Goal: Information Seeking & Learning: Learn about a topic

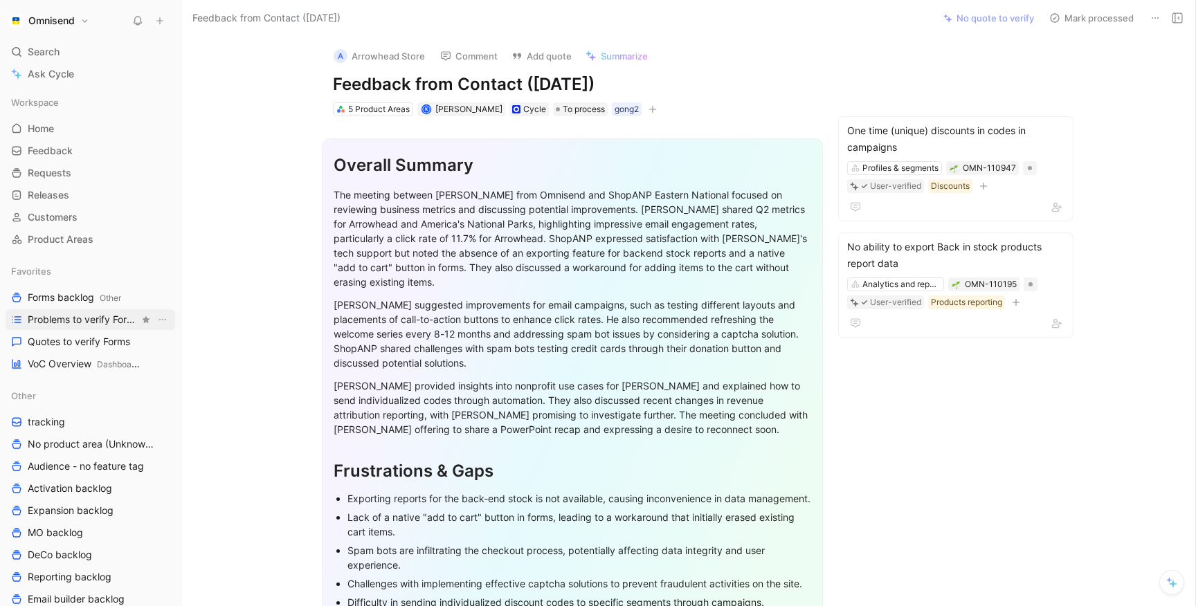
click at [96, 326] on span "Problems to verify Forms" at bounding box center [83, 320] width 111 height 14
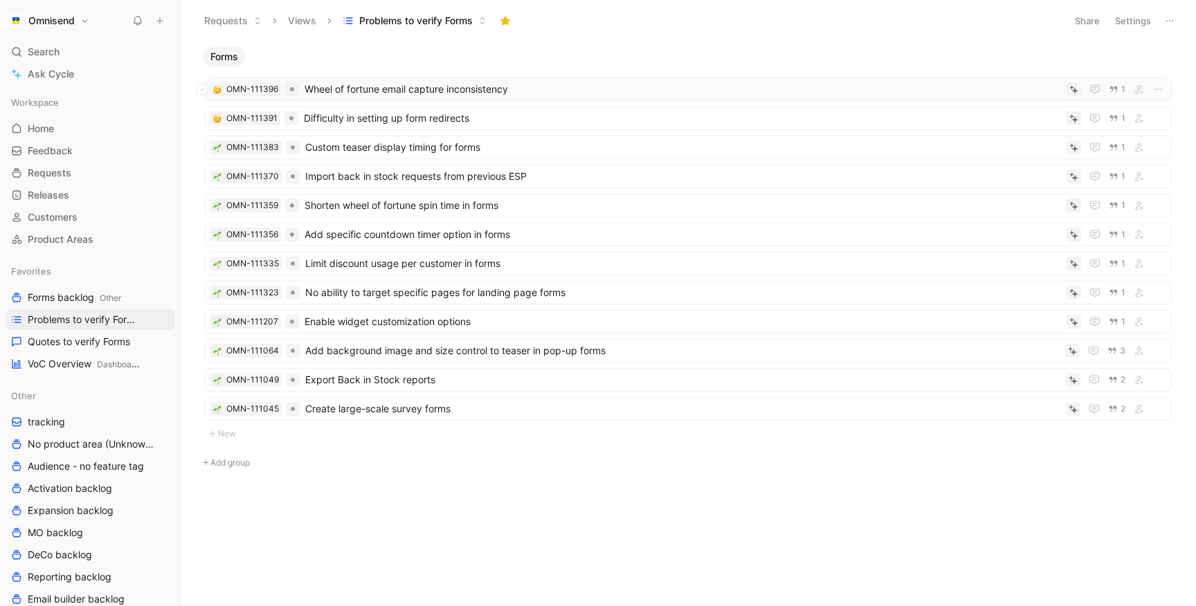
click at [533, 89] on span "Wheel of fortune email capture inconsistency" at bounding box center [683, 89] width 757 height 17
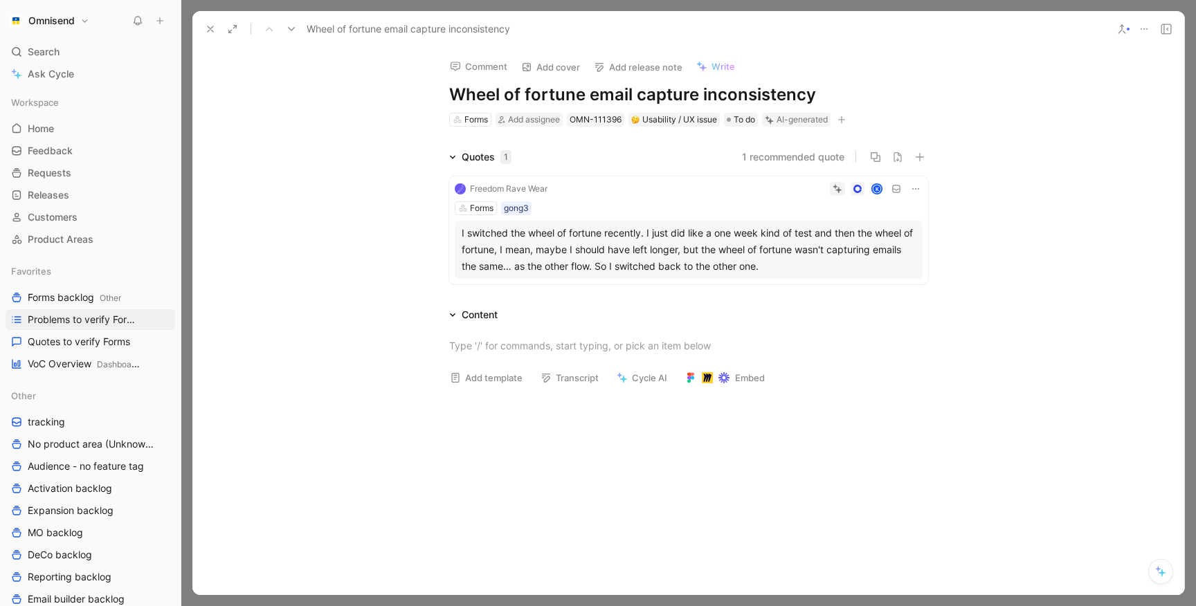
click at [1143, 28] on icon at bounding box center [1144, 29] width 11 height 11
click at [821, 105] on button "Discard" at bounding box center [823, 97] width 53 height 19
click at [212, 28] on icon at bounding box center [210, 29] width 11 height 11
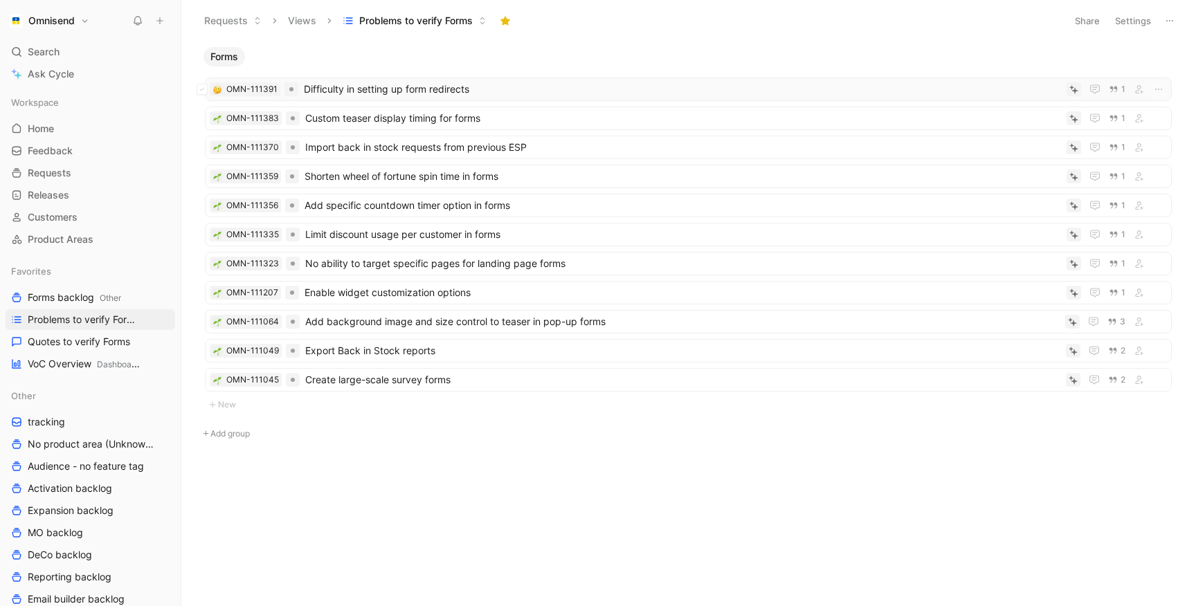
click at [361, 93] on span "Difficulty in setting up form redirects" at bounding box center [682, 89] width 757 height 17
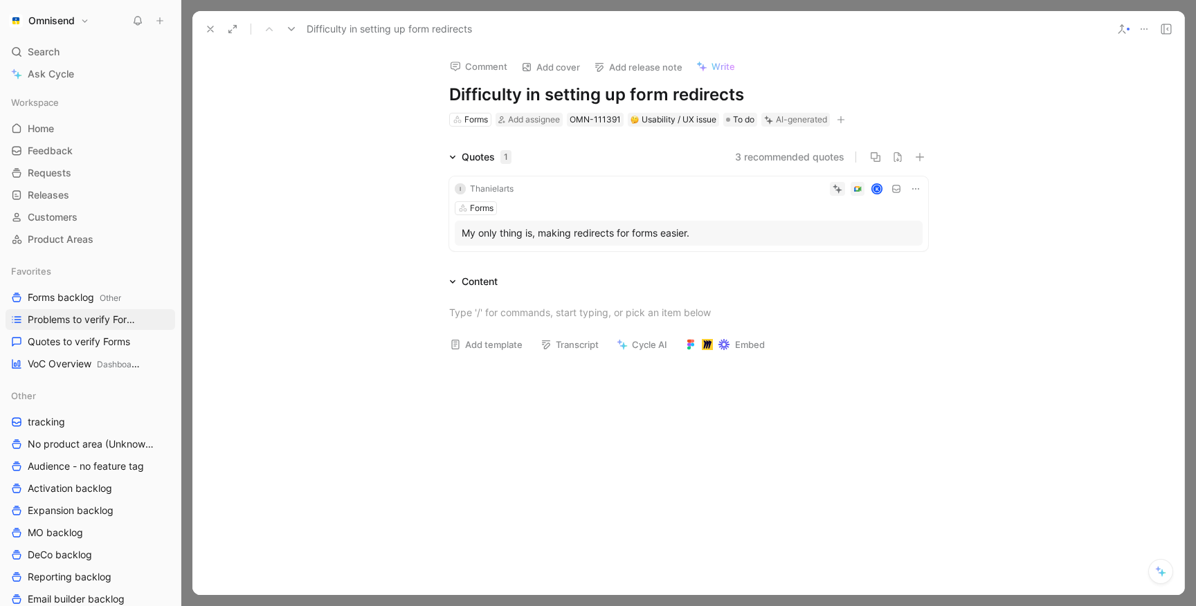
click at [627, 193] on div "K" at bounding box center [721, 189] width 404 height 14
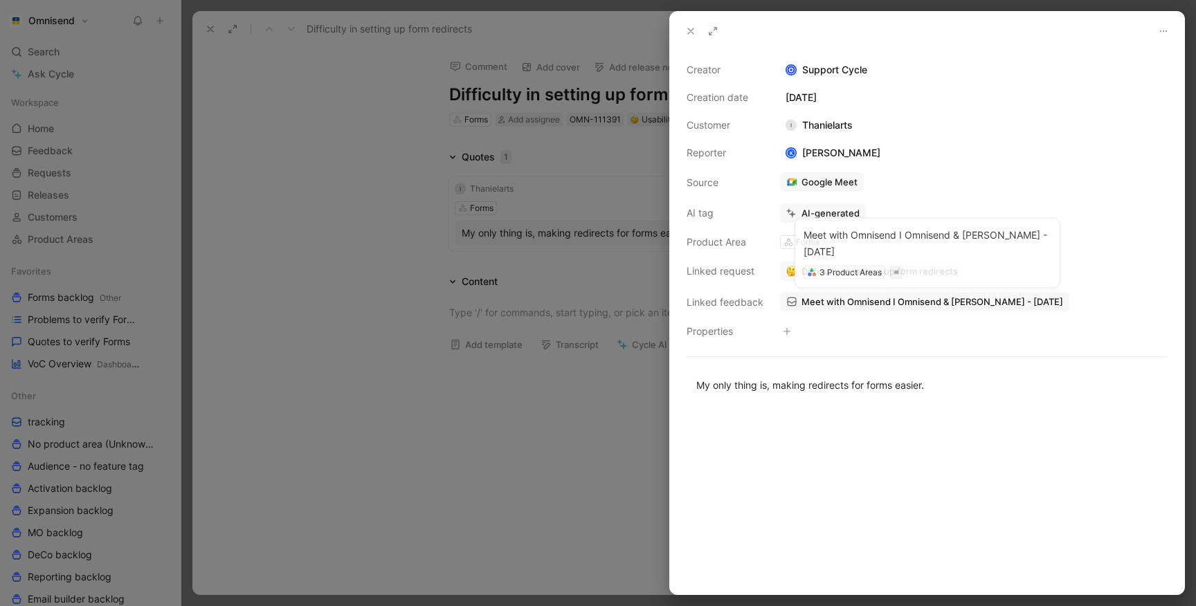
click at [833, 303] on span "Meet with Omnisend I Omnisend & [PERSON_NAME] - [DATE]" at bounding box center [933, 302] width 262 height 12
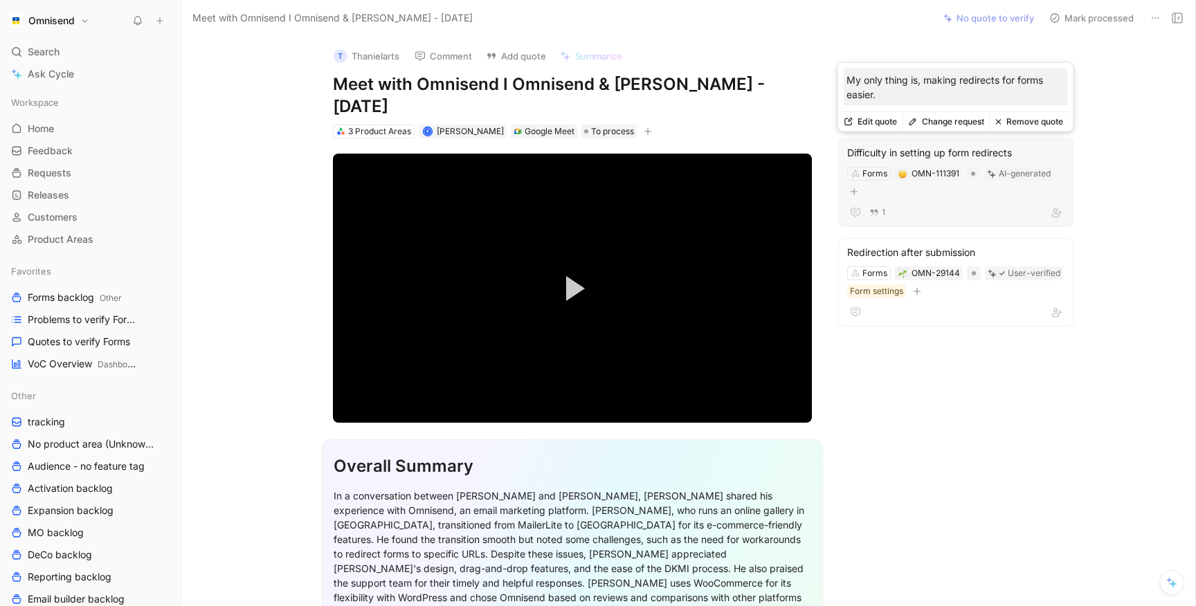
click at [1038, 118] on button "Remove quote" at bounding box center [1029, 121] width 79 height 19
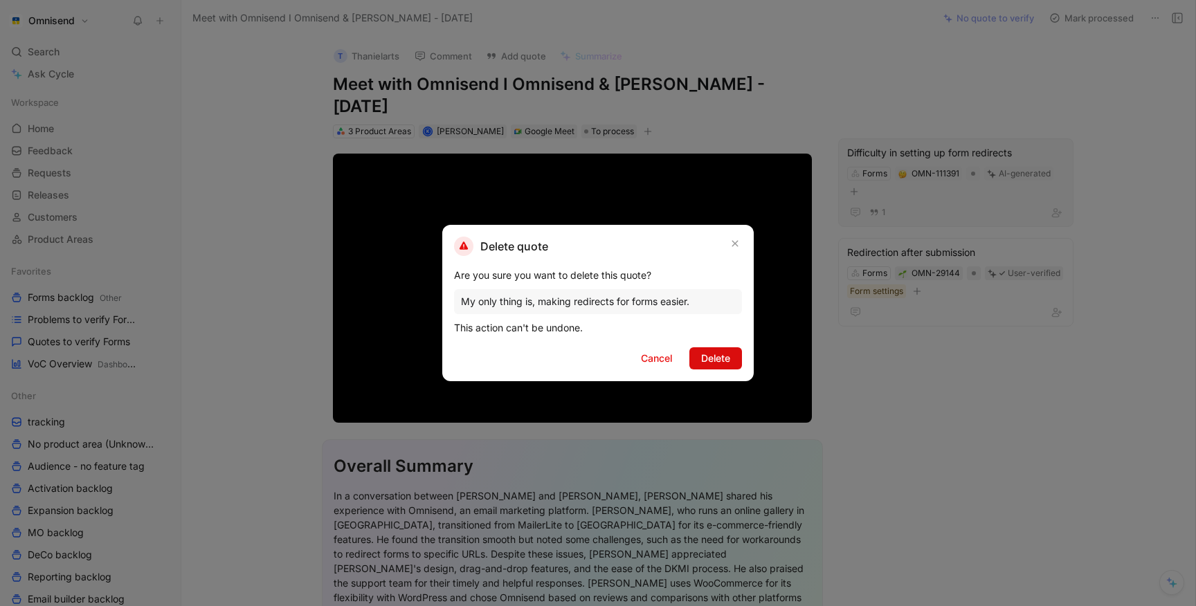
click at [727, 354] on span "Delete" at bounding box center [715, 358] width 29 height 17
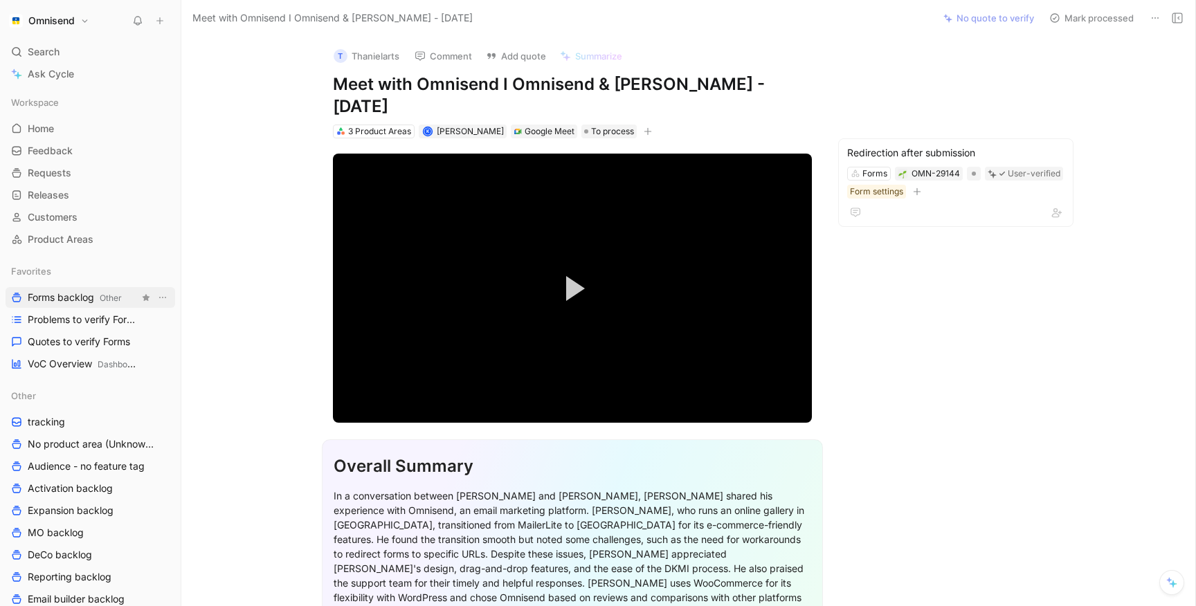
click at [88, 298] on span "Forms backlog Other" at bounding box center [75, 298] width 94 height 15
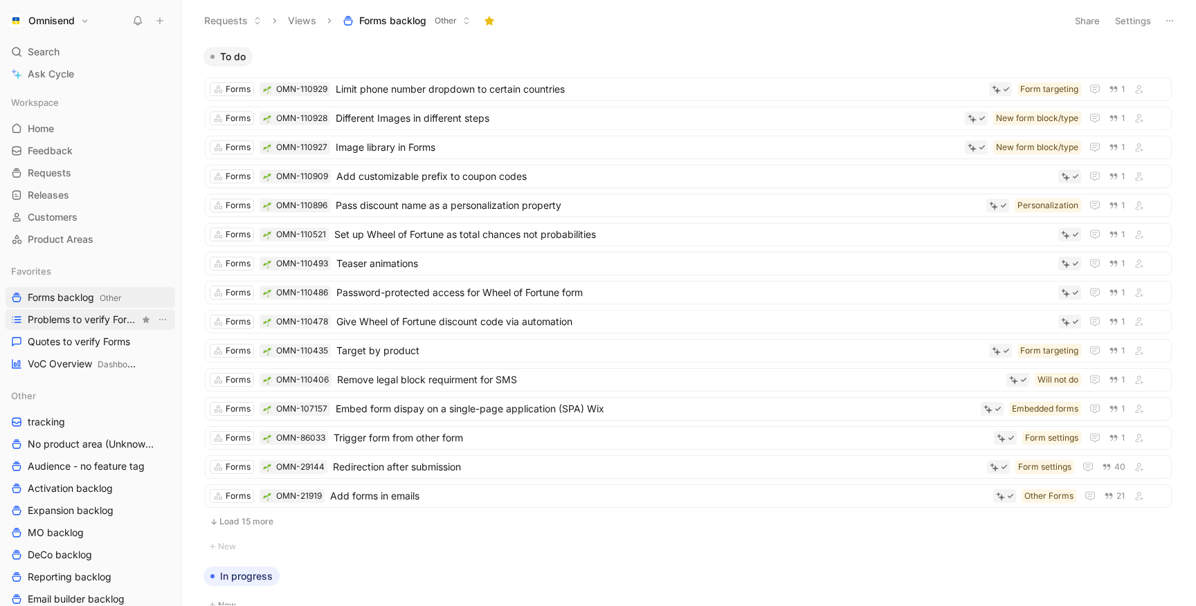
click at [108, 316] on span "Problems to verify Forms" at bounding box center [83, 320] width 111 height 14
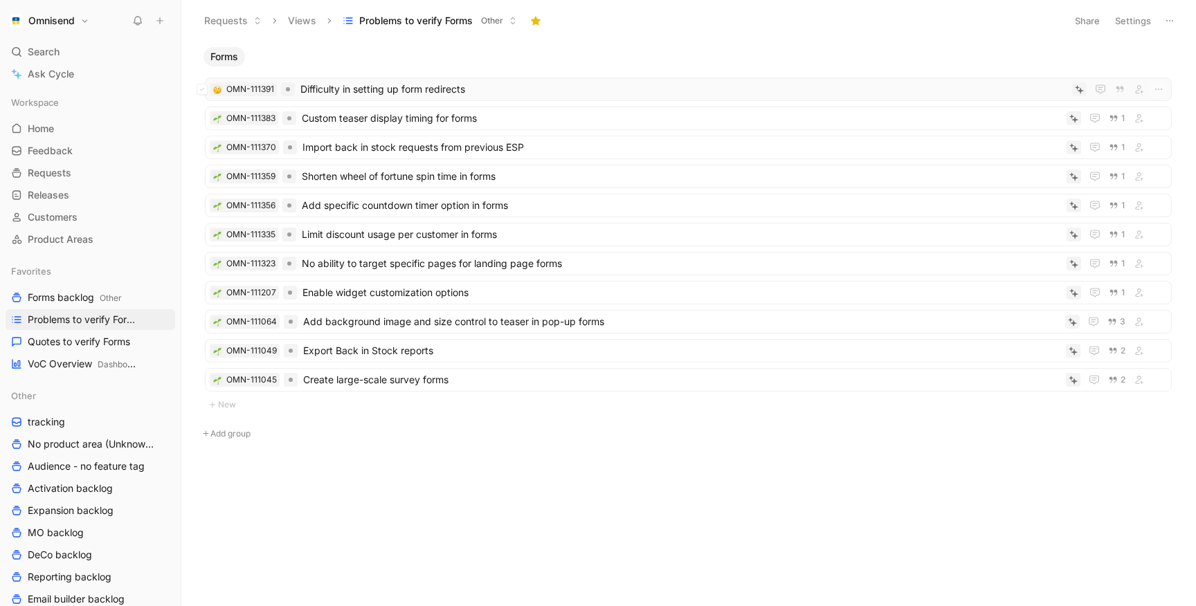
click at [466, 87] on span "Difficulty in setting up form redirects" at bounding box center [683, 89] width 766 height 17
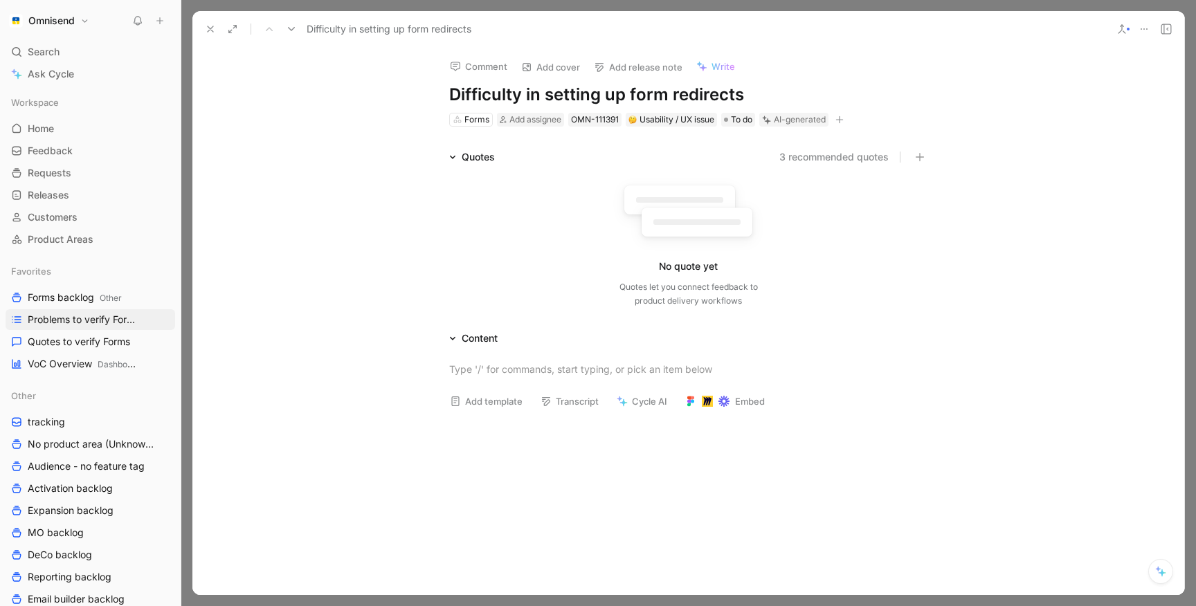
click at [1137, 26] on button at bounding box center [1143, 28] width 19 height 19
click at [825, 105] on button "Discard" at bounding box center [821, 97] width 53 height 19
click at [211, 24] on icon at bounding box center [210, 29] width 11 height 11
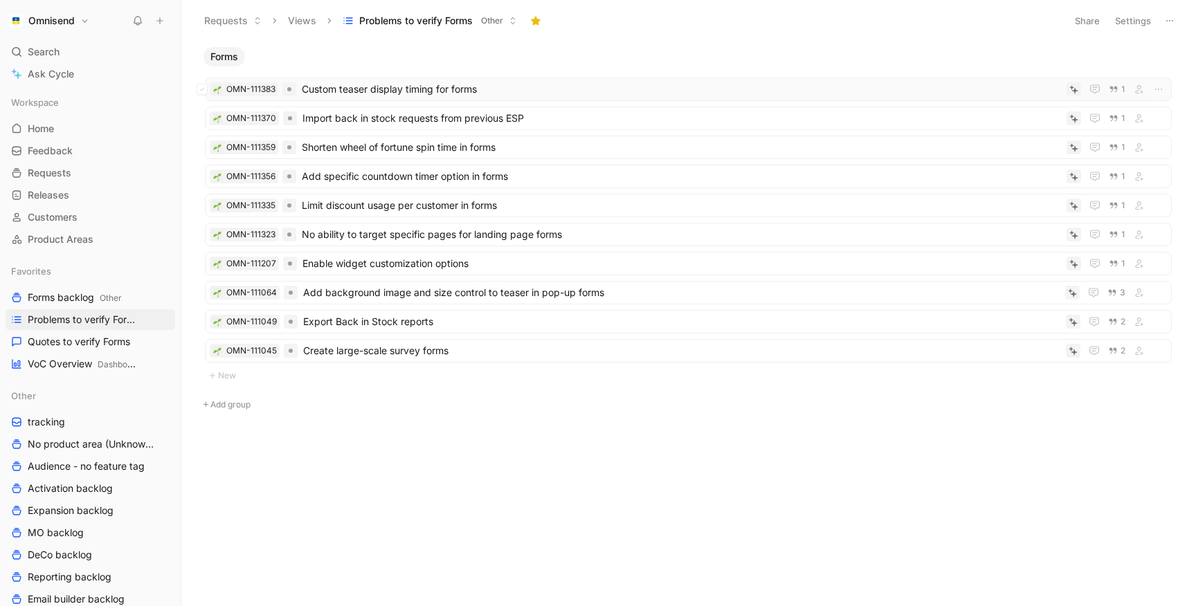
click at [365, 91] on span "Custom teaser display timing for forms" at bounding box center [681, 89] width 759 height 17
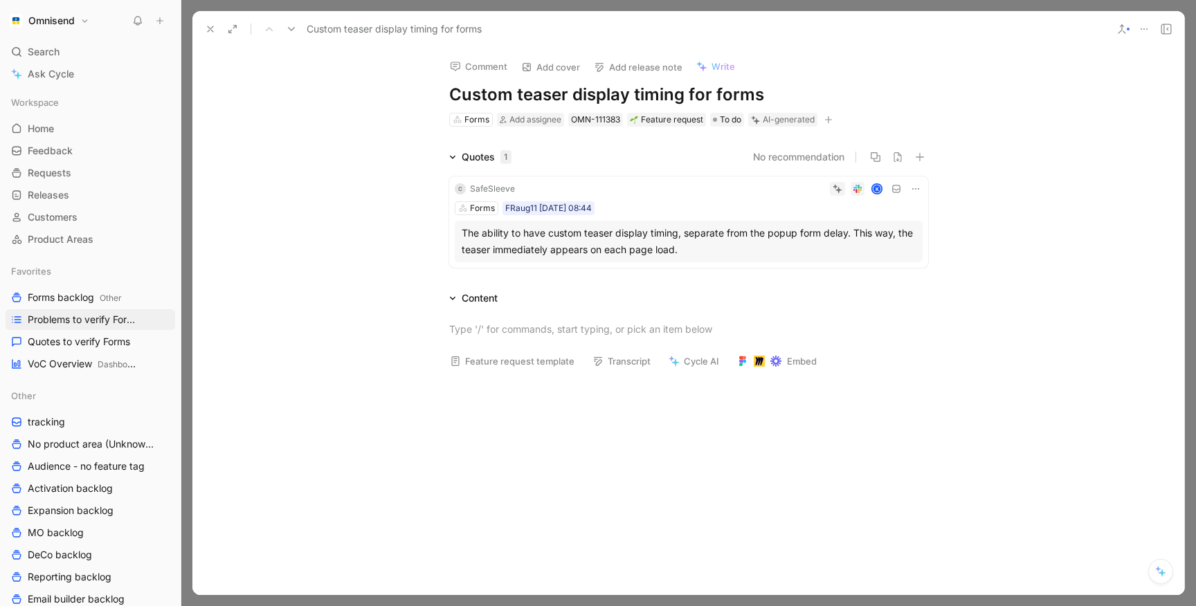
drag, startPoint x: 523, startPoint y: 91, endPoint x: 440, endPoint y: 89, distance: 83.8
click at [440, 89] on div "Comment Add cover Add release note Write Custom teaser display timing for forms…" at bounding box center [689, 87] width 532 height 81
drag, startPoint x: 613, startPoint y: 91, endPoint x: 718, endPoint y: 91, distance: 105.2
click at [718, 91] on h1 "Teaser display timing for forms" at bounding box center [688, 95] width 479 height 22
click at [767, 104] on button "Verify" at bounding box center [758, 97] width 48 height 19
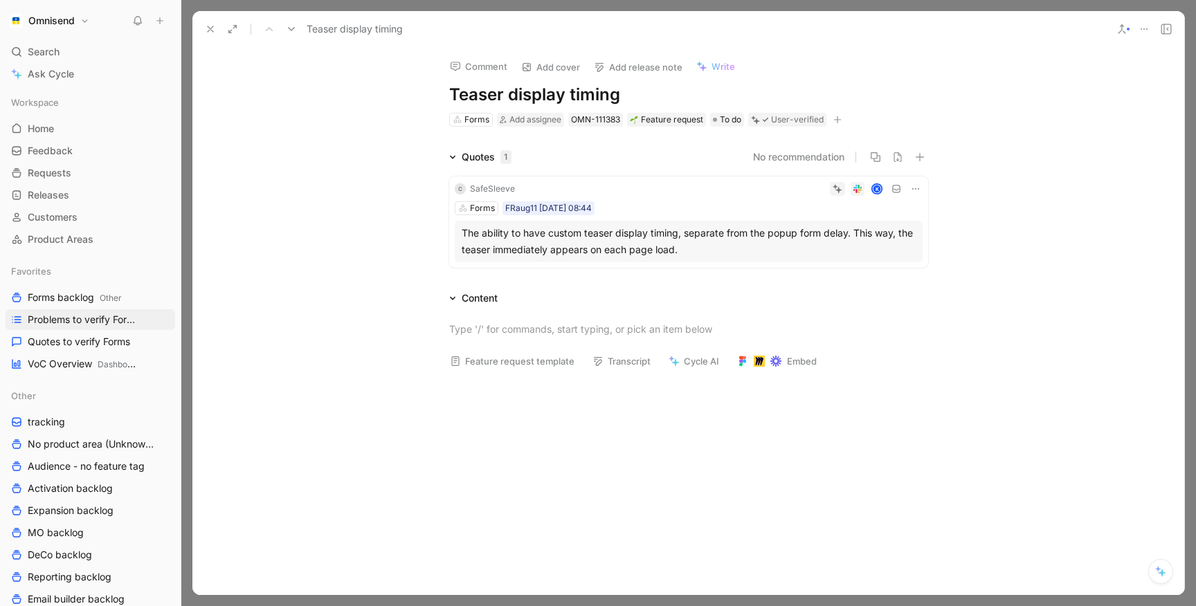
click at [212, 24] on icon at bounding box center [210, 29] width 11 height 11
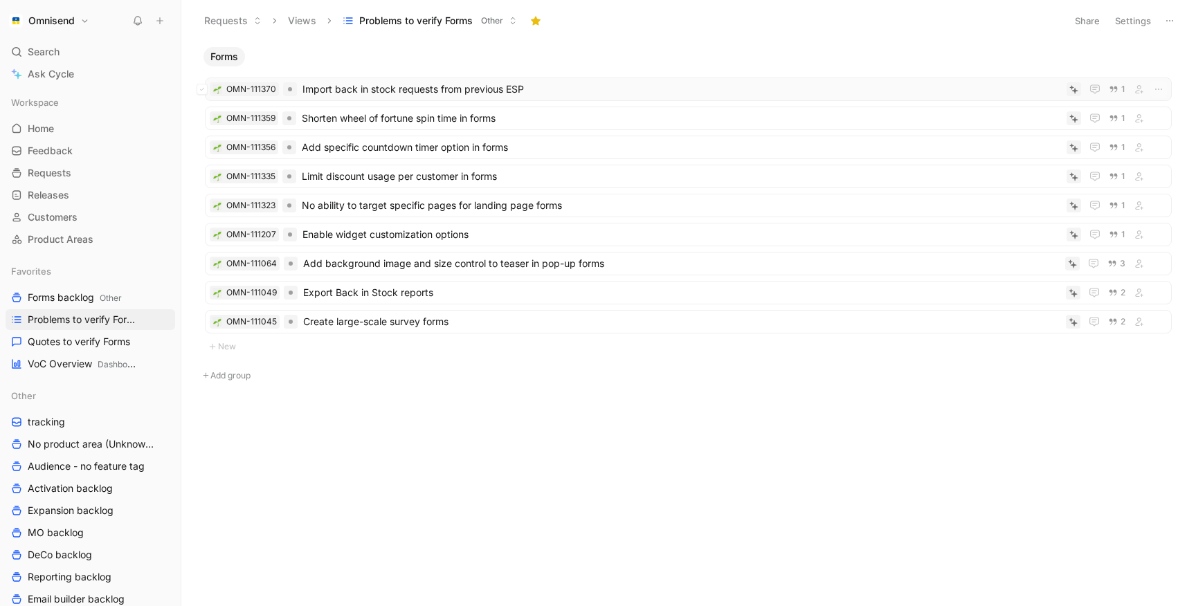
click at [370, 82] on span "Import back in stock requests from previous ESP" at bounding box center [681, 89] width 759 height 17
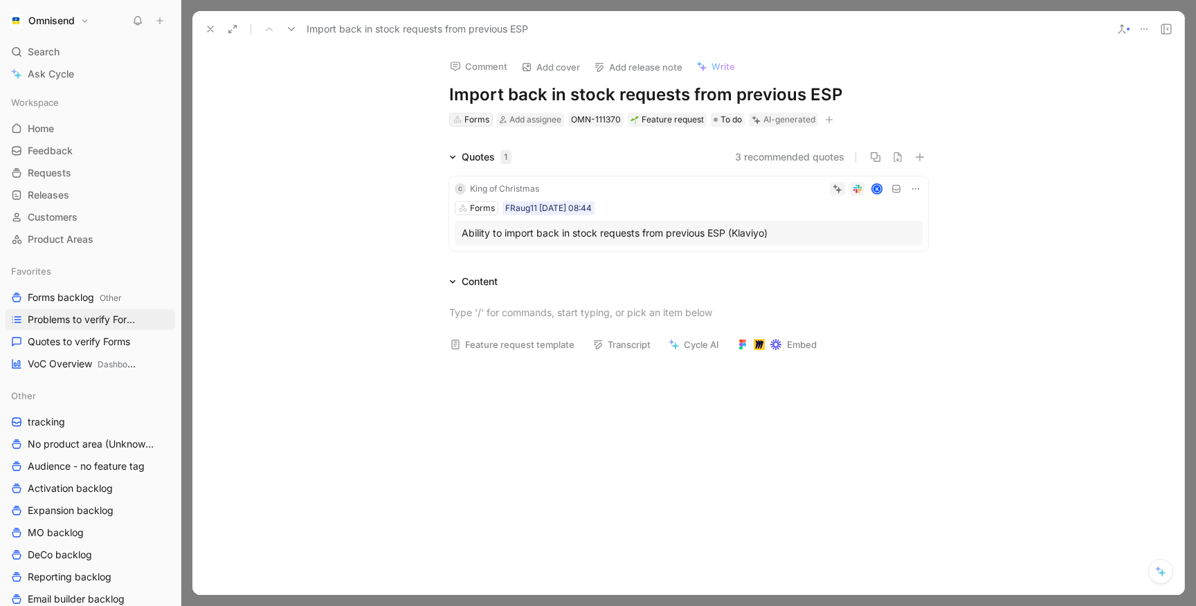
click at [477, 117] on div "Forms" at bounding box center [476, 120] width 25 height 14
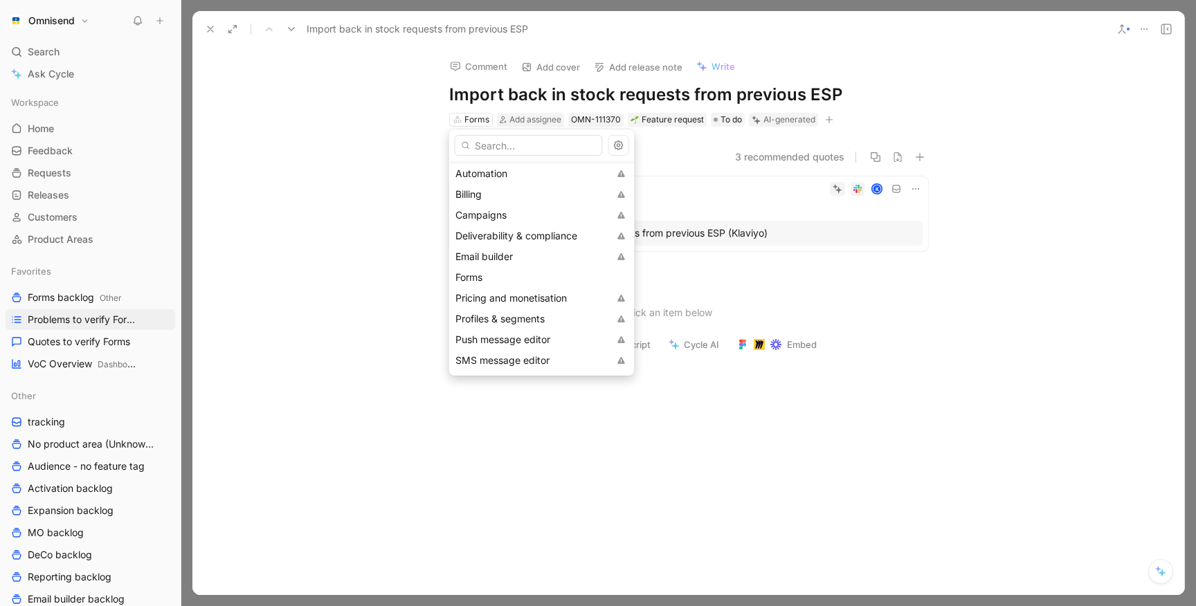
scroll to position [143, 0]
click at [496, 316] on span "Profiles & segments" at bounding box center [499, 319] width 89 height 12
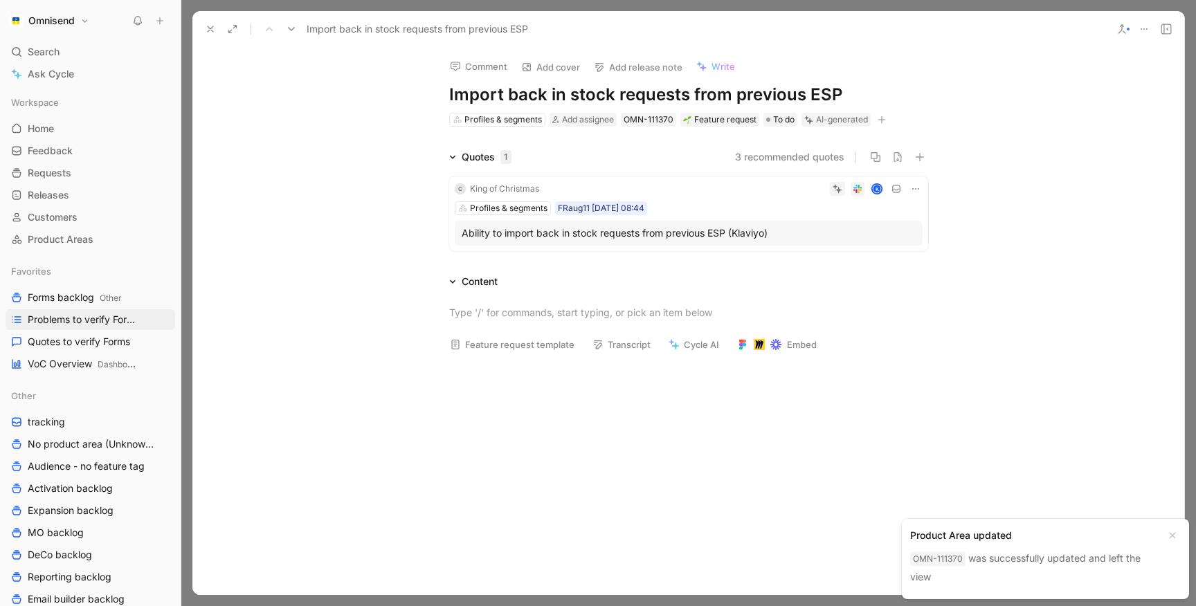
click at [207, 28] on icon at bounding box center [210, 29] width 11 height 11
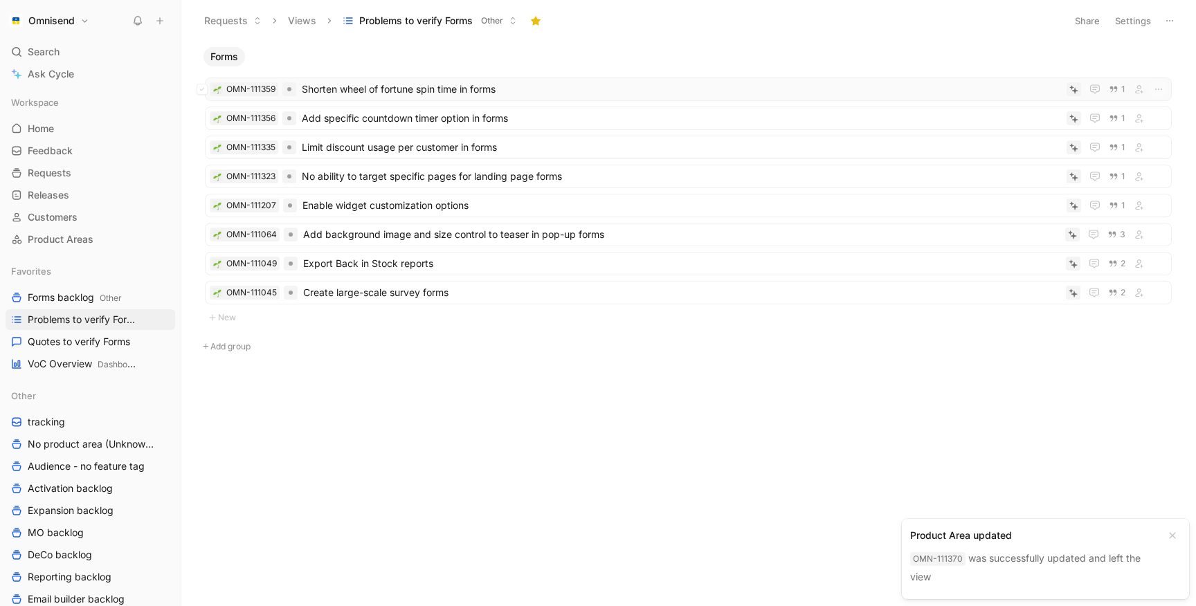
click at [373, 87] on span "Shorten wheel of fortune spin time in forms" at bounding box center [681, 89] width 759 height 17
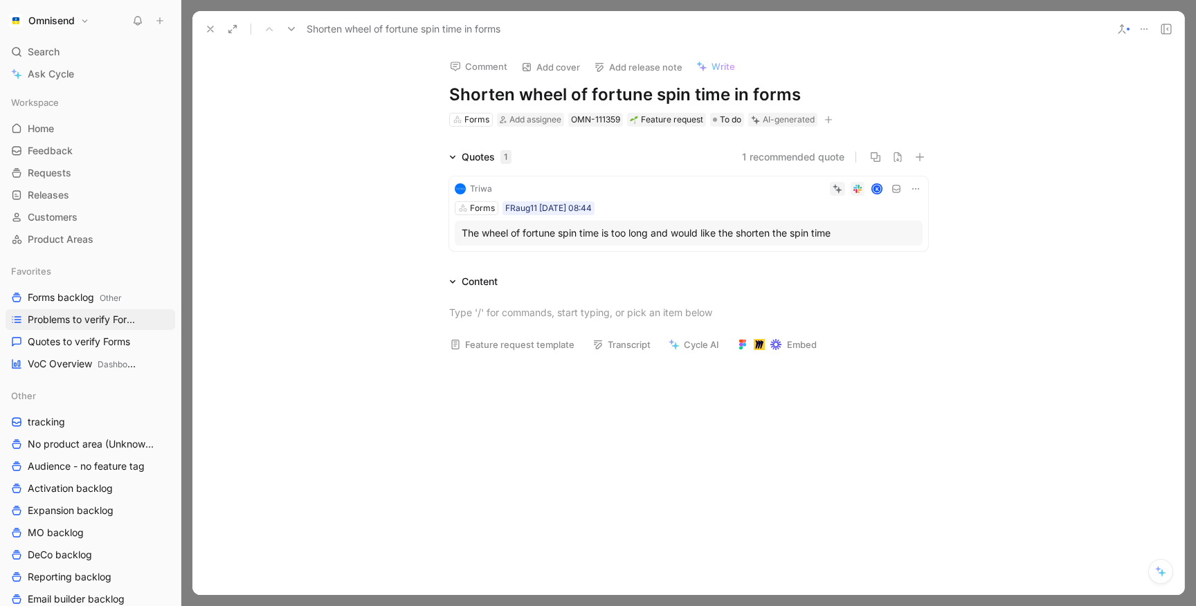
click at [629, 212] on div "Forms FRaug11 [DATE] 08:44" at bounding box center [689, 208] width 468 height 14
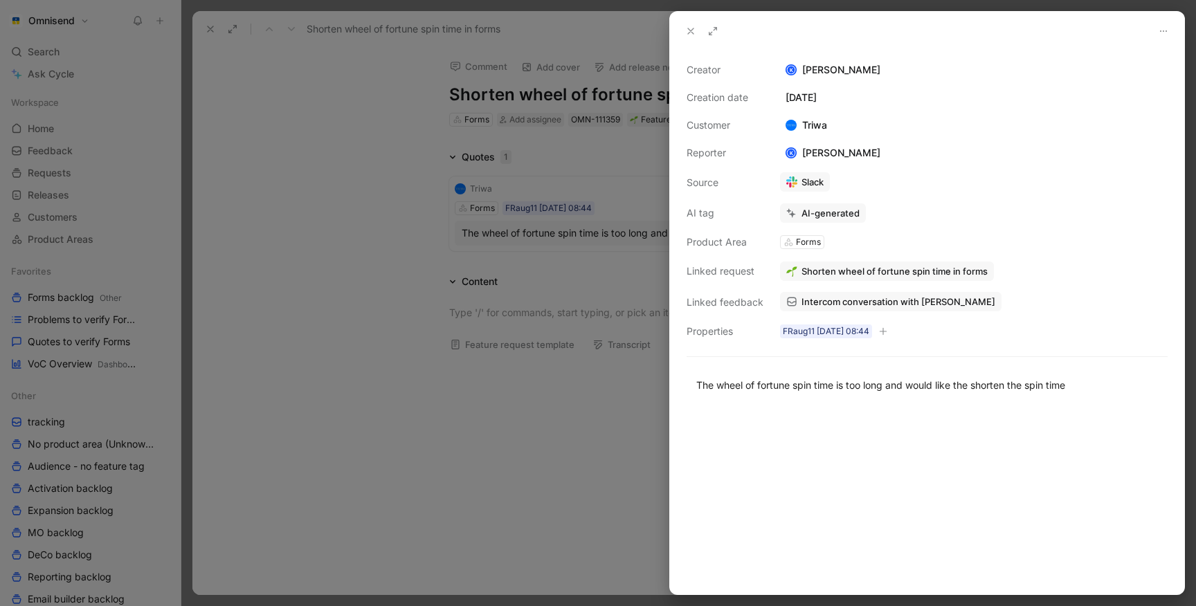
click at [835, 273] on span "Shorten wheel of fortune spin time in forms" at bounding box center [895, 271] width 186 height 12
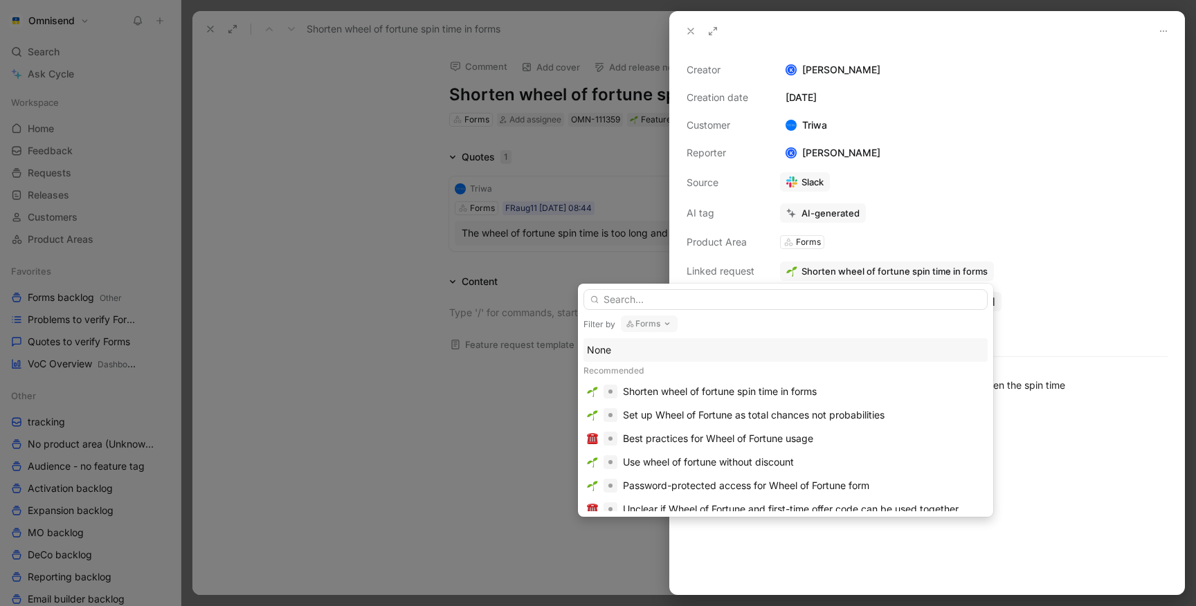
type input "V"
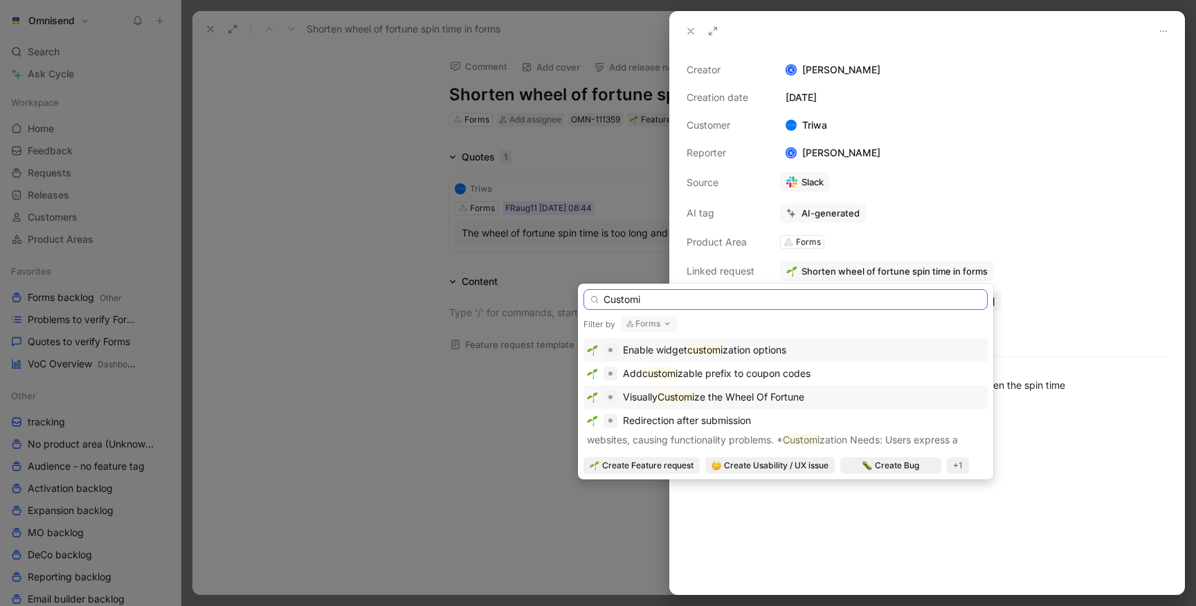
type input "Customi"
click at [770, 402] on span "ze the Wheel Of Fortune" at bounding box center [749, 397] width 110 height 12
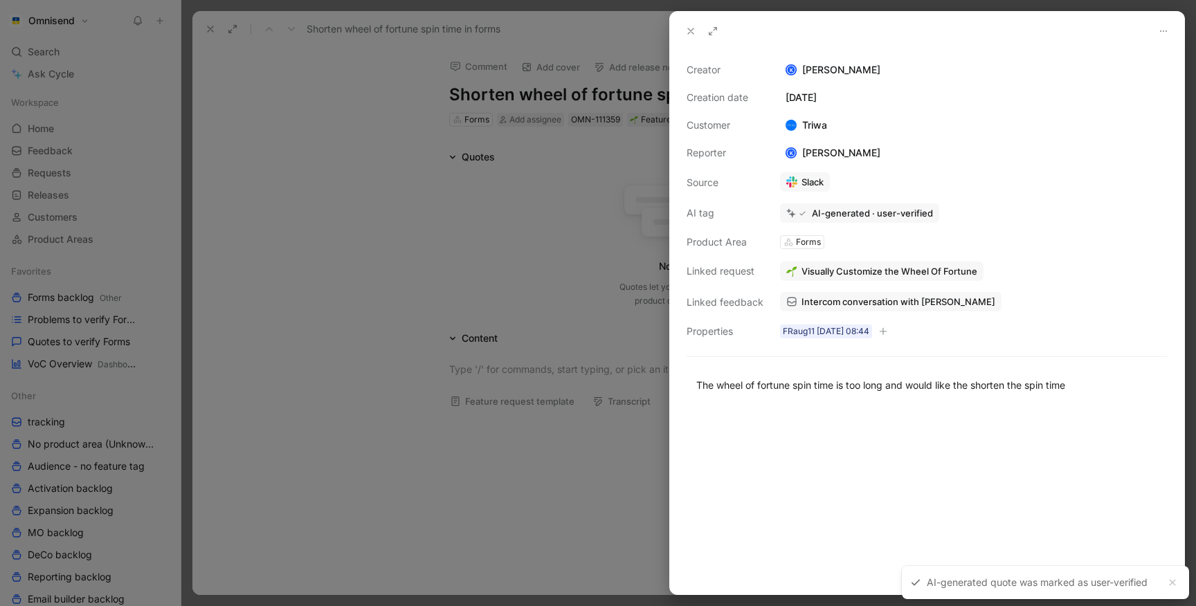
click at [420, 268] on div at bounding box center [598, 303] width 1196 height 606
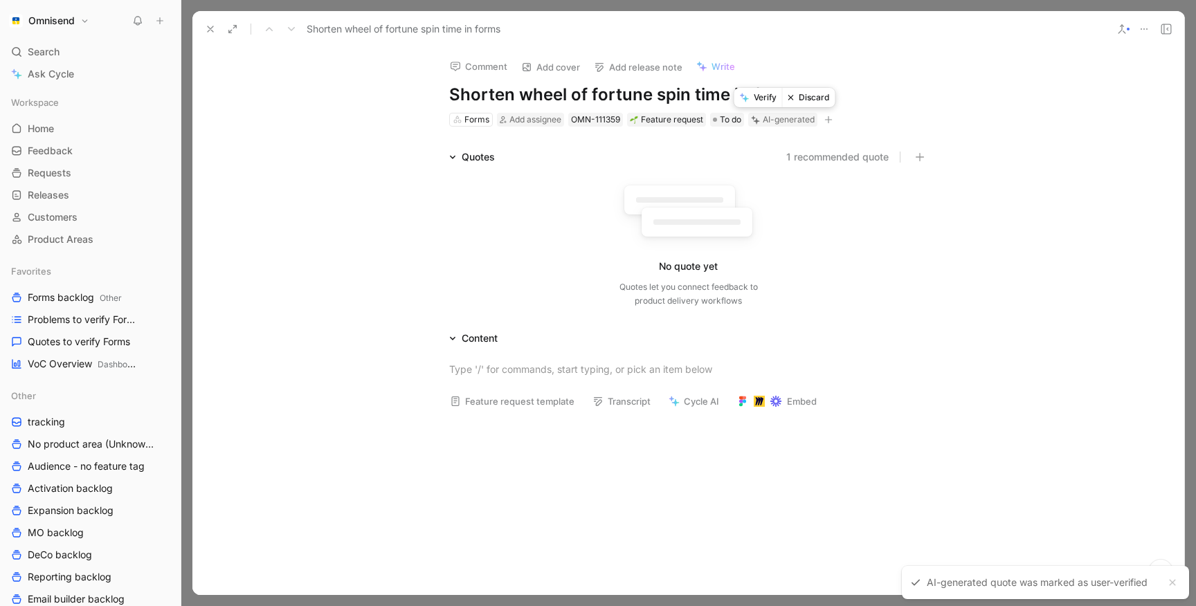
click at [810, 105] on button "Discard" at bounding box center [808, 97] width 53 height 19
click at [206, 24] on icon at bounding box center [210, 29] width 11 height 11
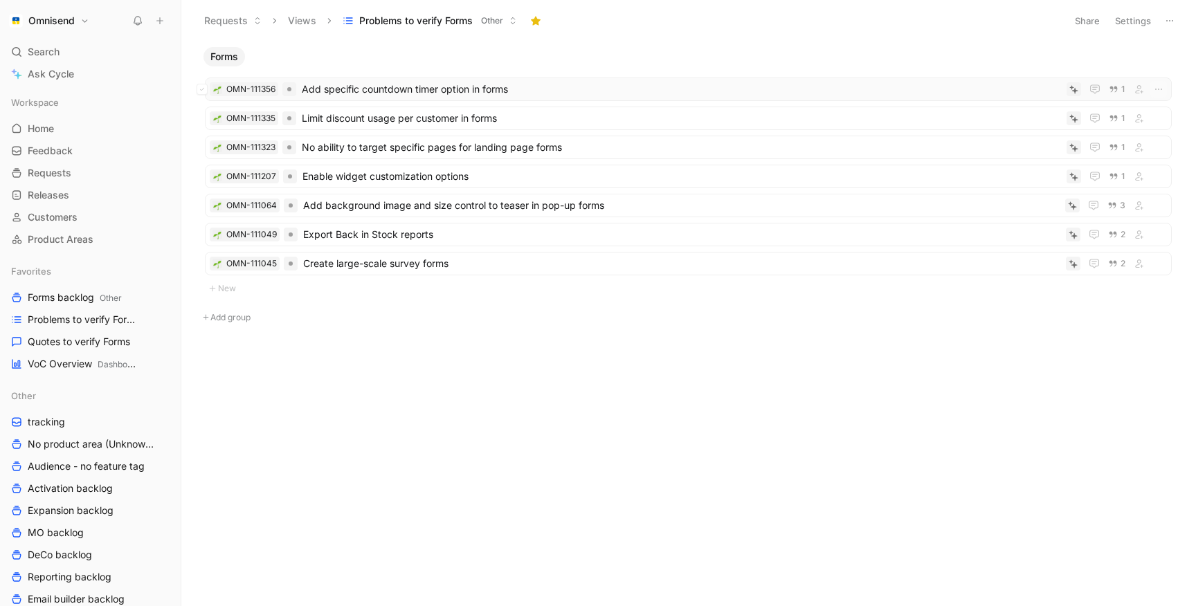
click at [411, 89] on span "Add specific countdown timer option in forms" at bounding box center [681, 89] width 759 height 17
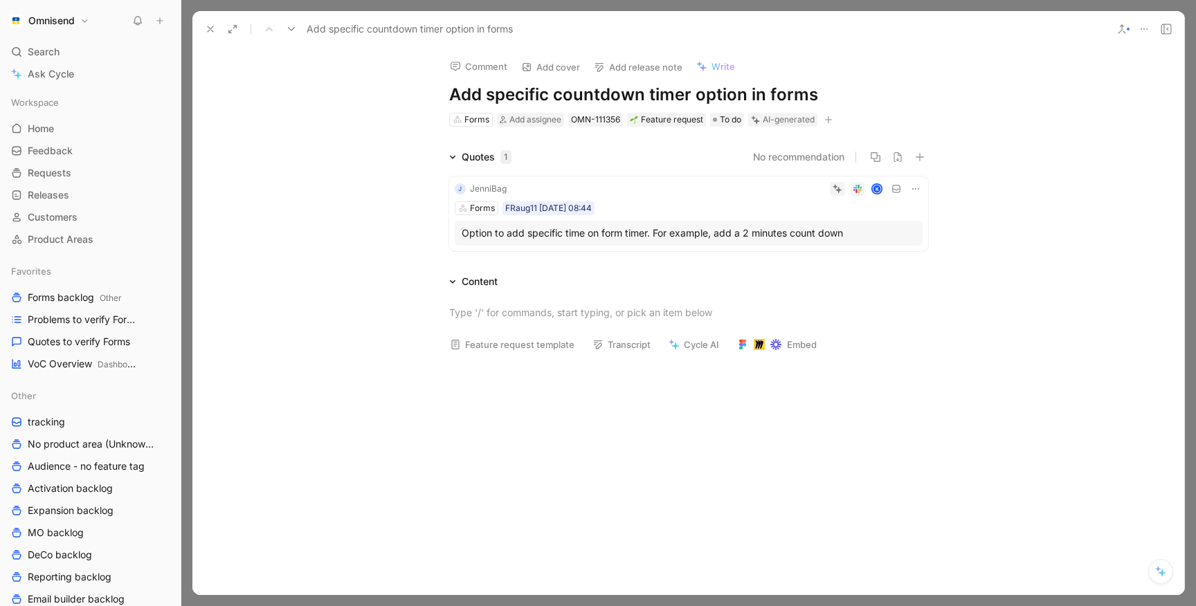
click at [710, 208] on div "Forms FRaug11 [DATE] 08:44" at bounding box center [689, 208] width 468 height 14
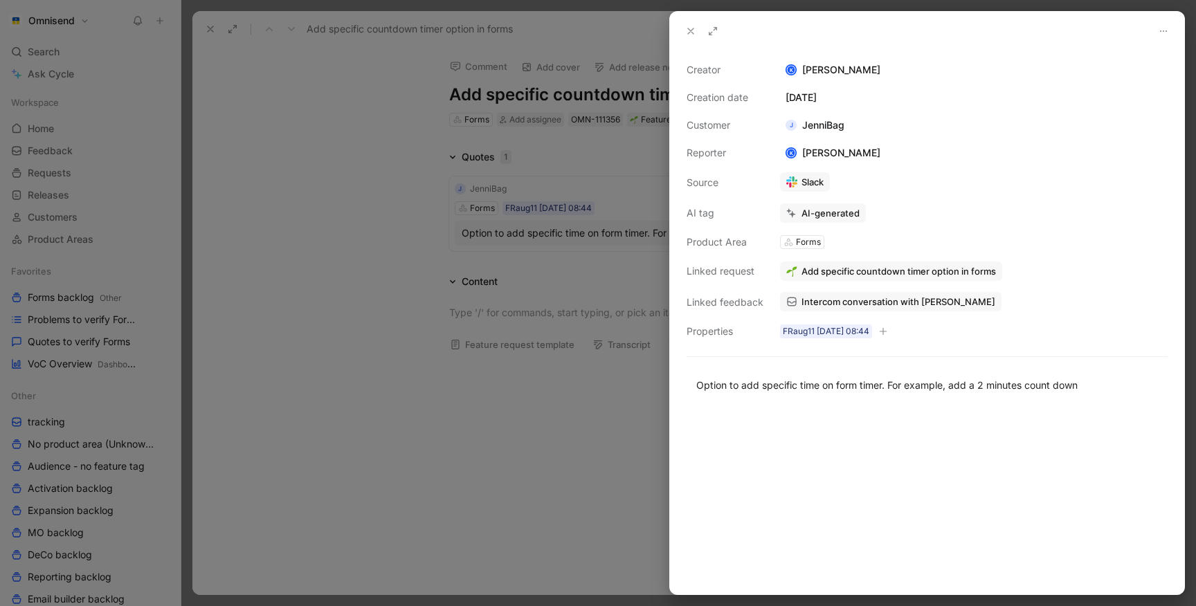
click at [860, 274] on span "Add specific countdown timer option in forms" at bounding box center [899, 271] width 195 height 12
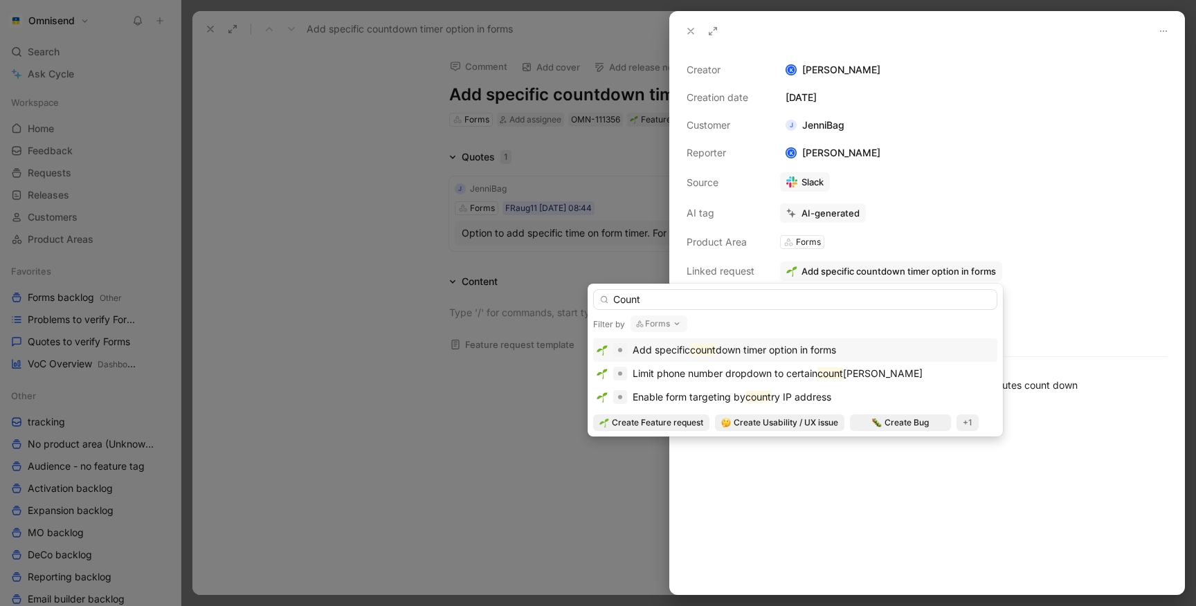
type input "Count"
